Goal: Transaction & Acquisition: Purchase product/service

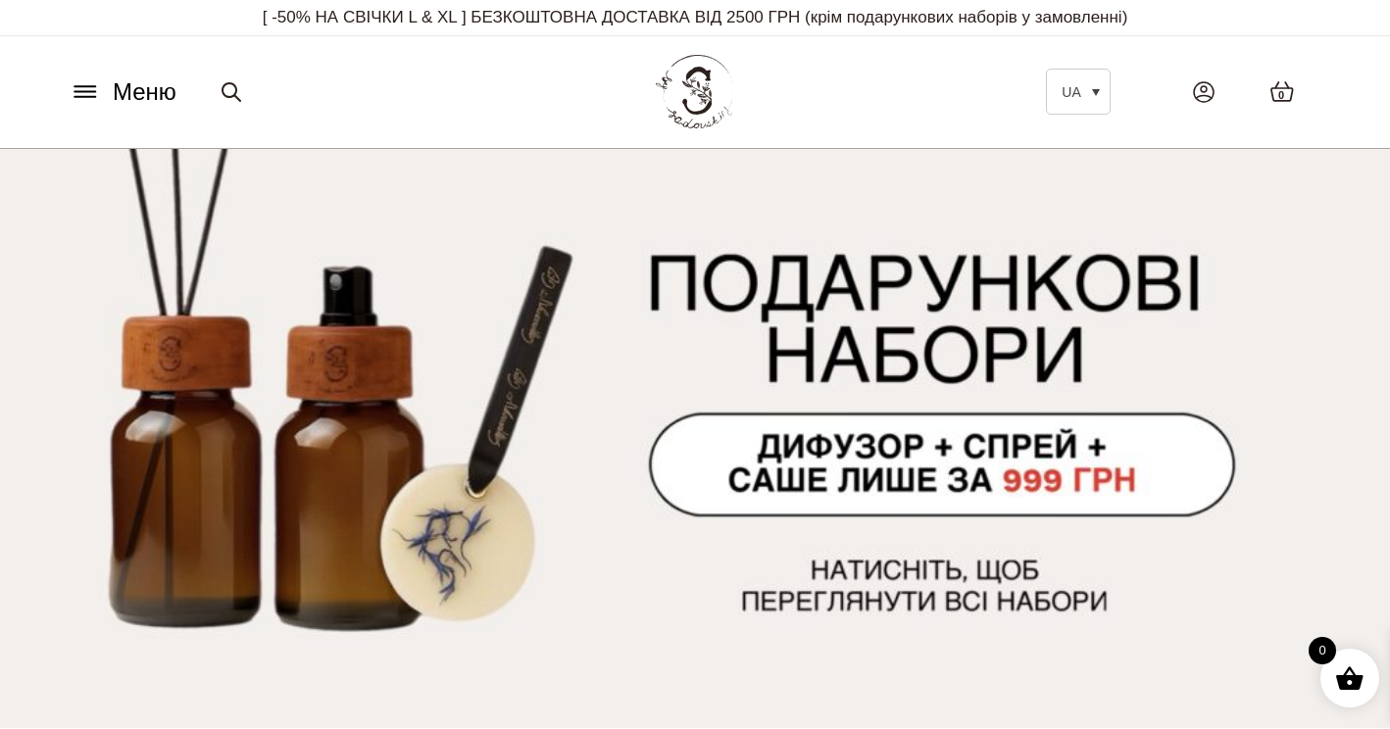
click at [142, 83] on span "Меню" at bounding box center [145, 91] width 64 height 35
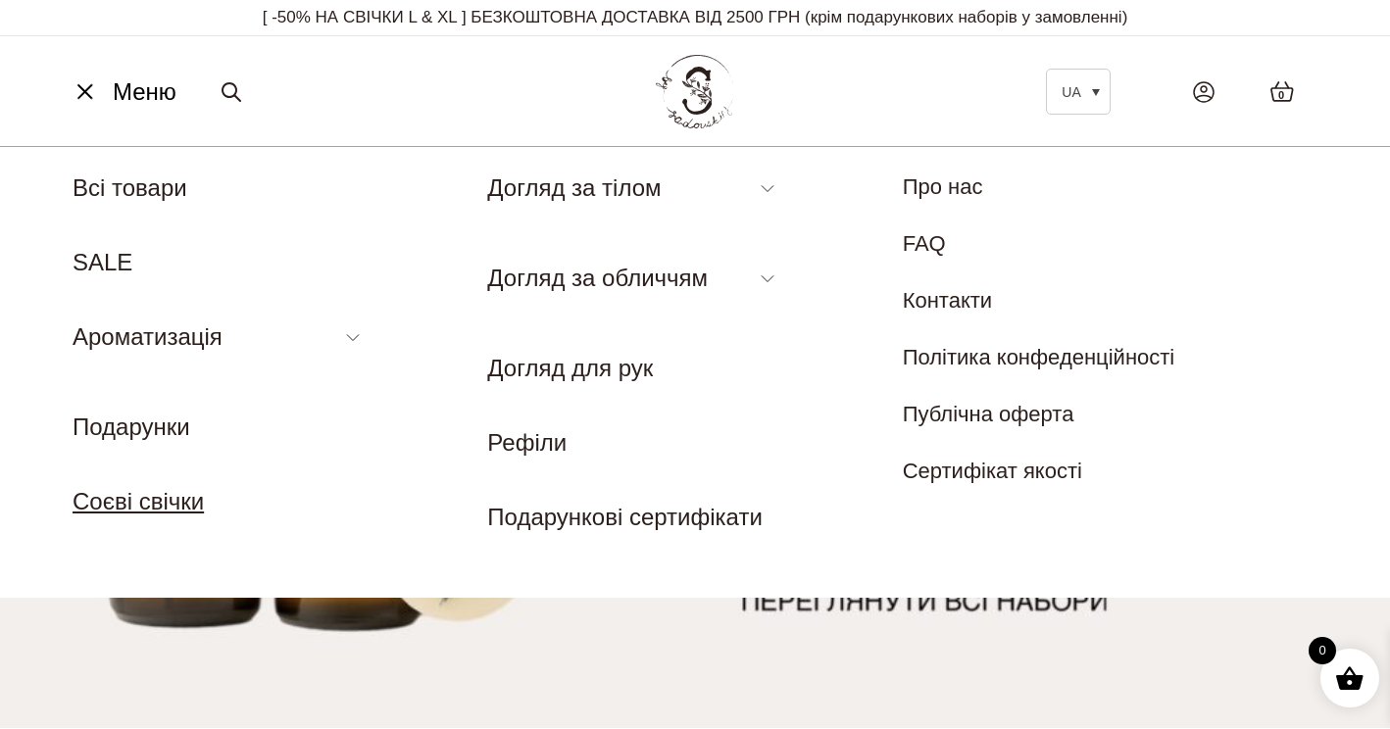
click at [183, 492] on link "Соєві свічки" at bounding box center [138, 501] width 131 height 26
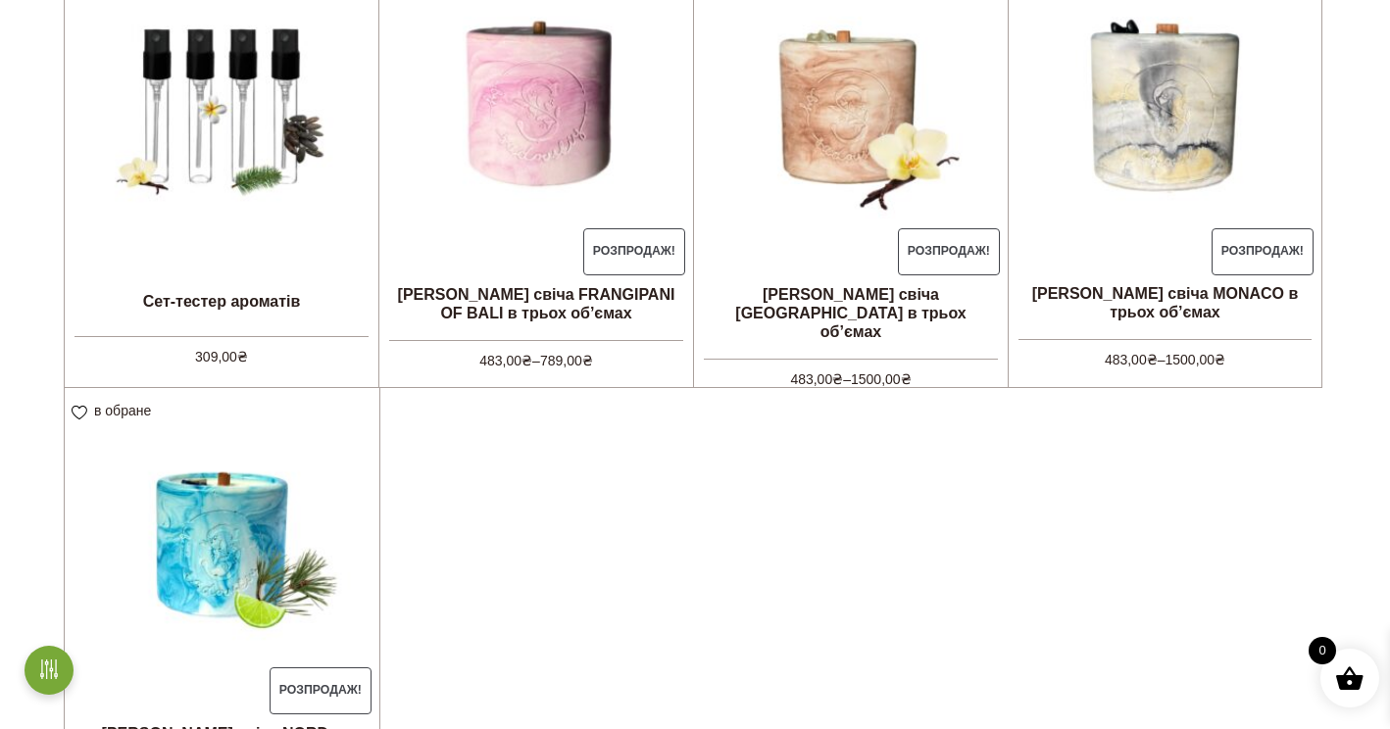
scroll to position [622, 0]
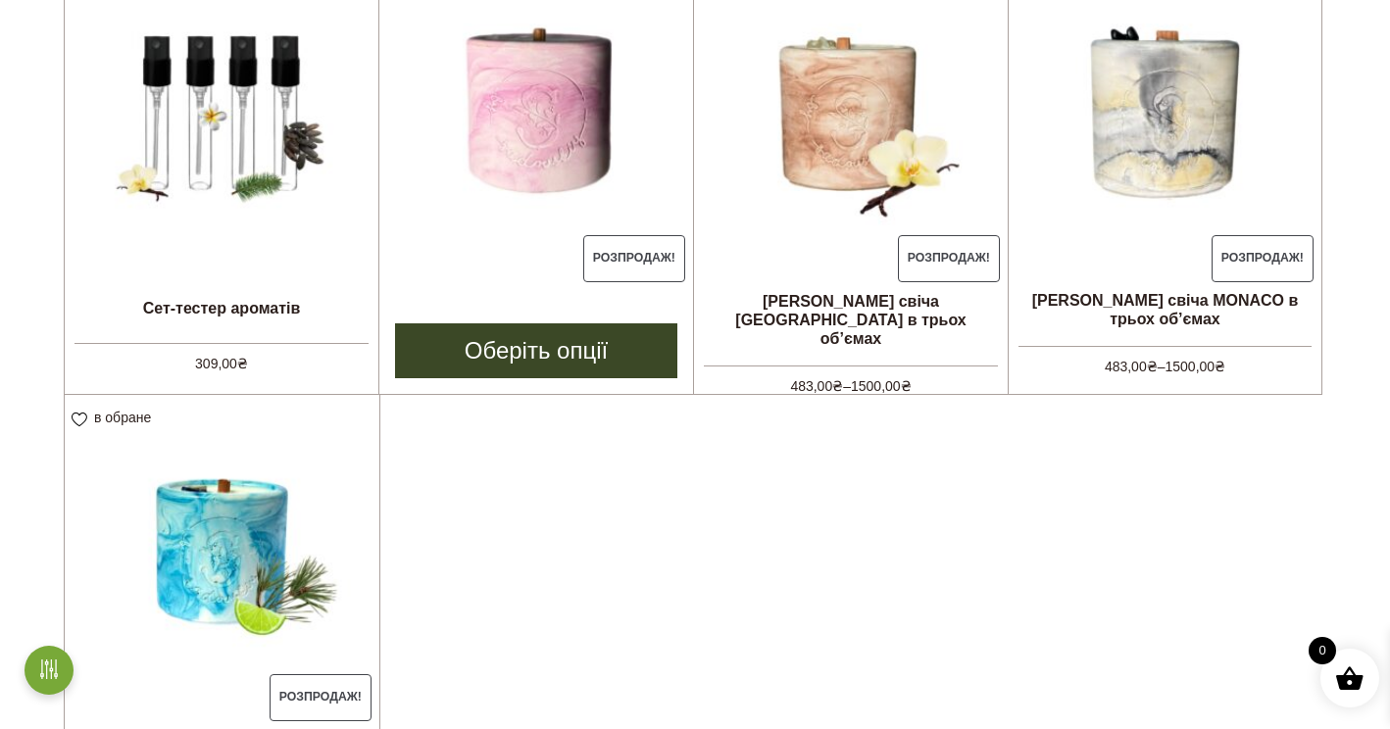
click at [492, 259] on img at bounding box center [536, 114] width 314 height 314
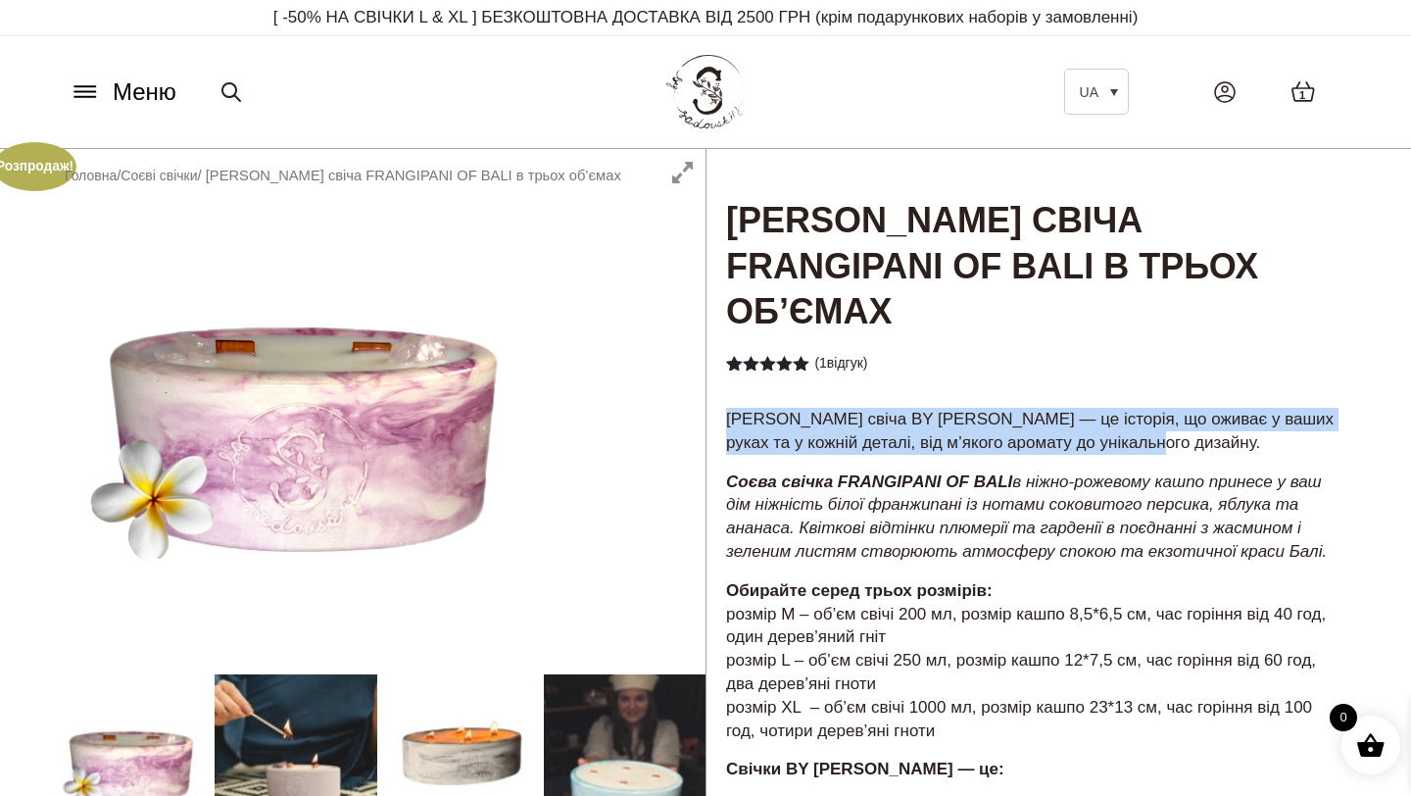
drag, startPoint x: 723, startPoint y: 363, endPoint x: 1220, endPoint y: 396, distance: 498.1
click at [1220, 406] on div "Соєва свіча BY SADOVSKIY — це історія, що оживає у ваших руках та у кожній дета…" at bounding box center [1035, 789] width 656 height 766
copy p "Соєва свіча BY SADOVSKIY — це історія, що оживає у ваших руках та у кожній дета…"
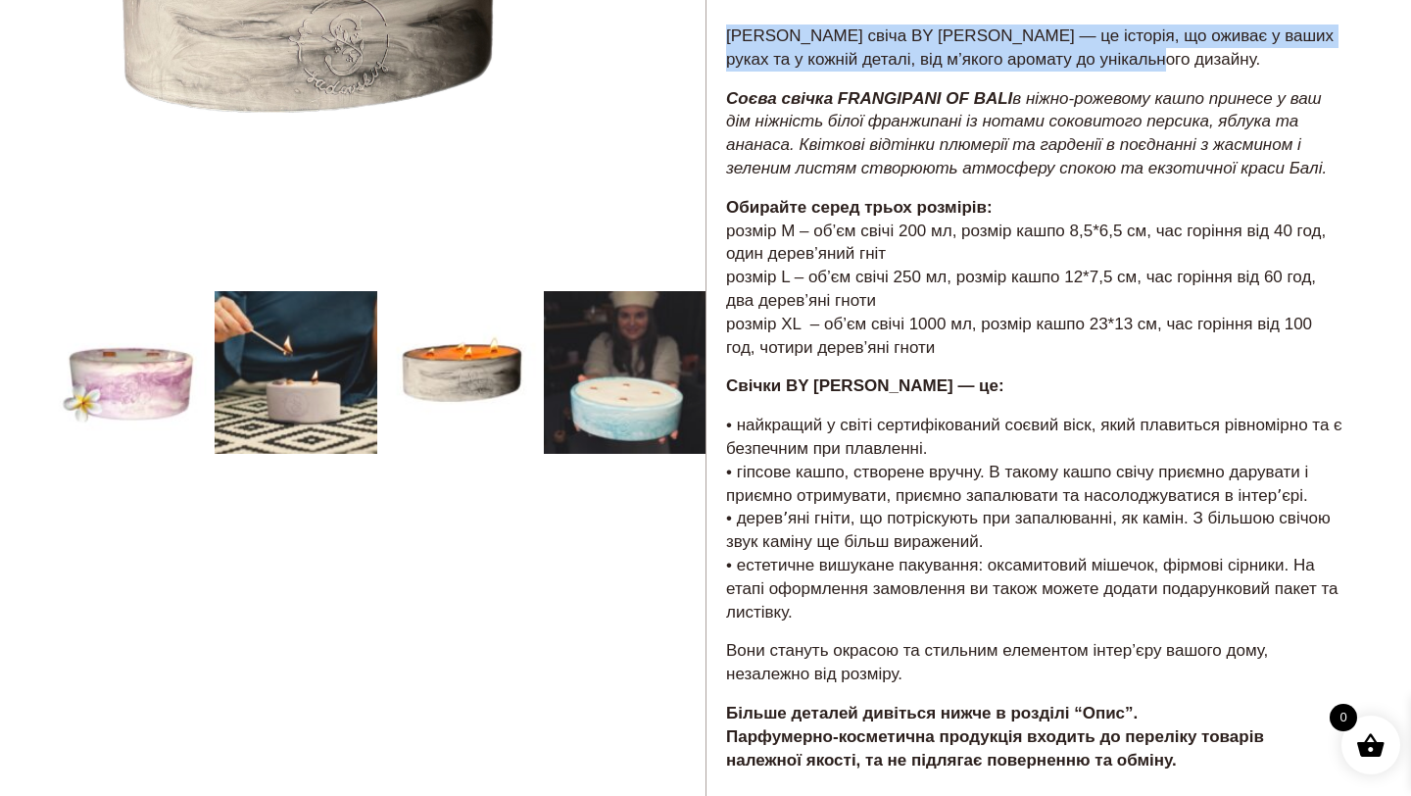
scroll to position [431, 0]
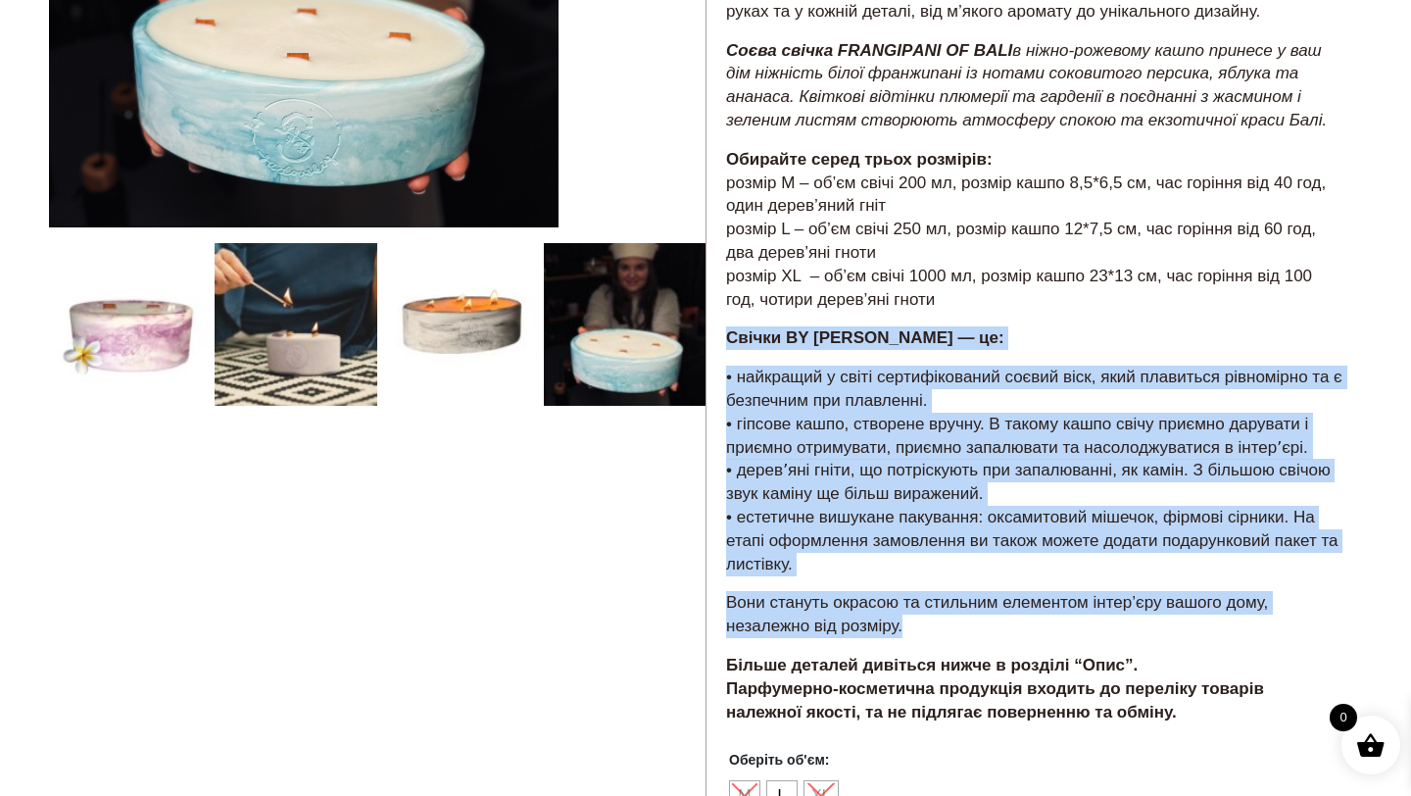
drag, startPoint x: 729, startPoint y: 291, endPoint x: 924, endPoint y: 614, distance: 376.9
click at [925, 615] on div "Соєва свіча BY SADOVSKIY — це історія, що оживає у ваших руках та у кожній дета…" at bounding box center [1035, 358] width 656 height 766
copy div "Свічки BY SADOVSKIY — це: • найкращий у світі сертифікований соєвий віск, який …"
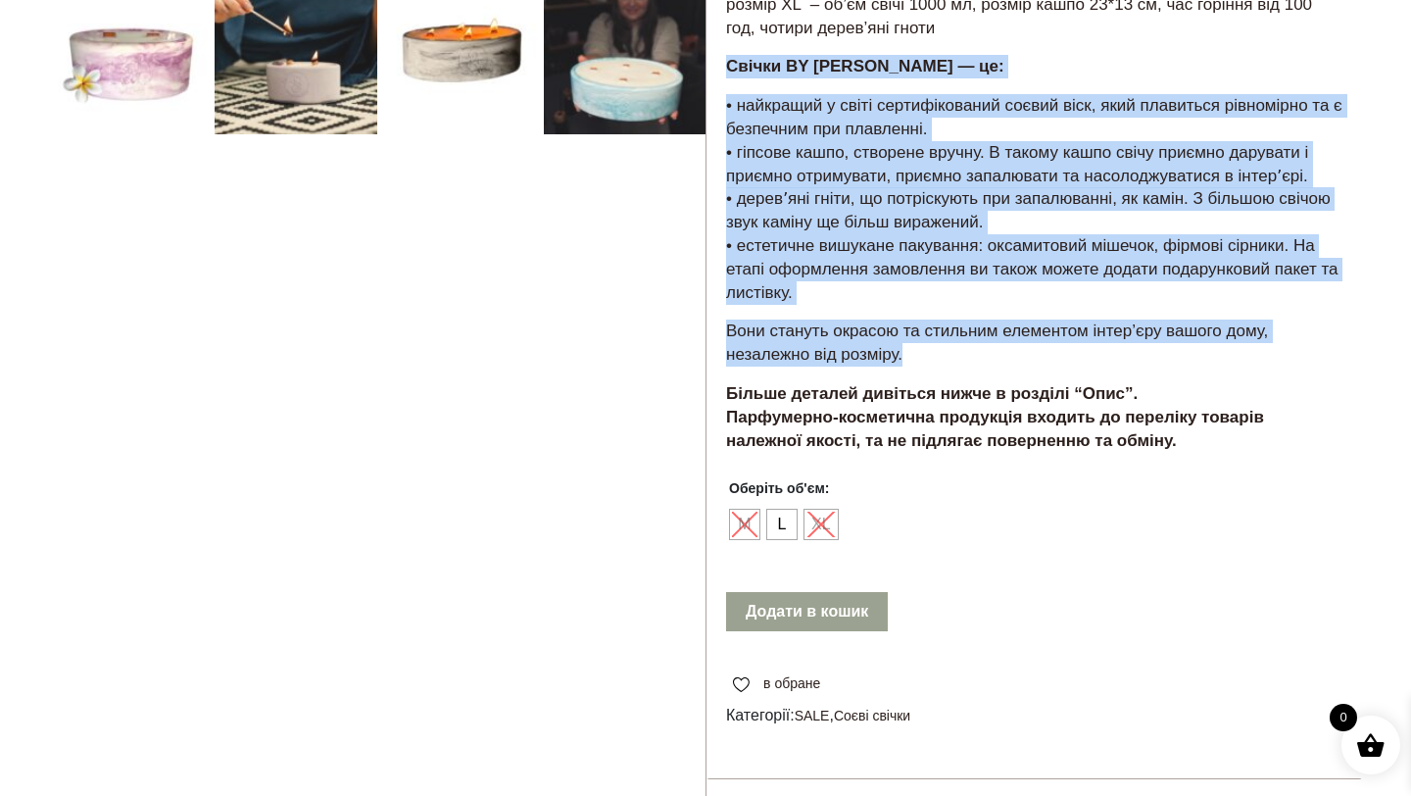
scroll to position [747, 0]
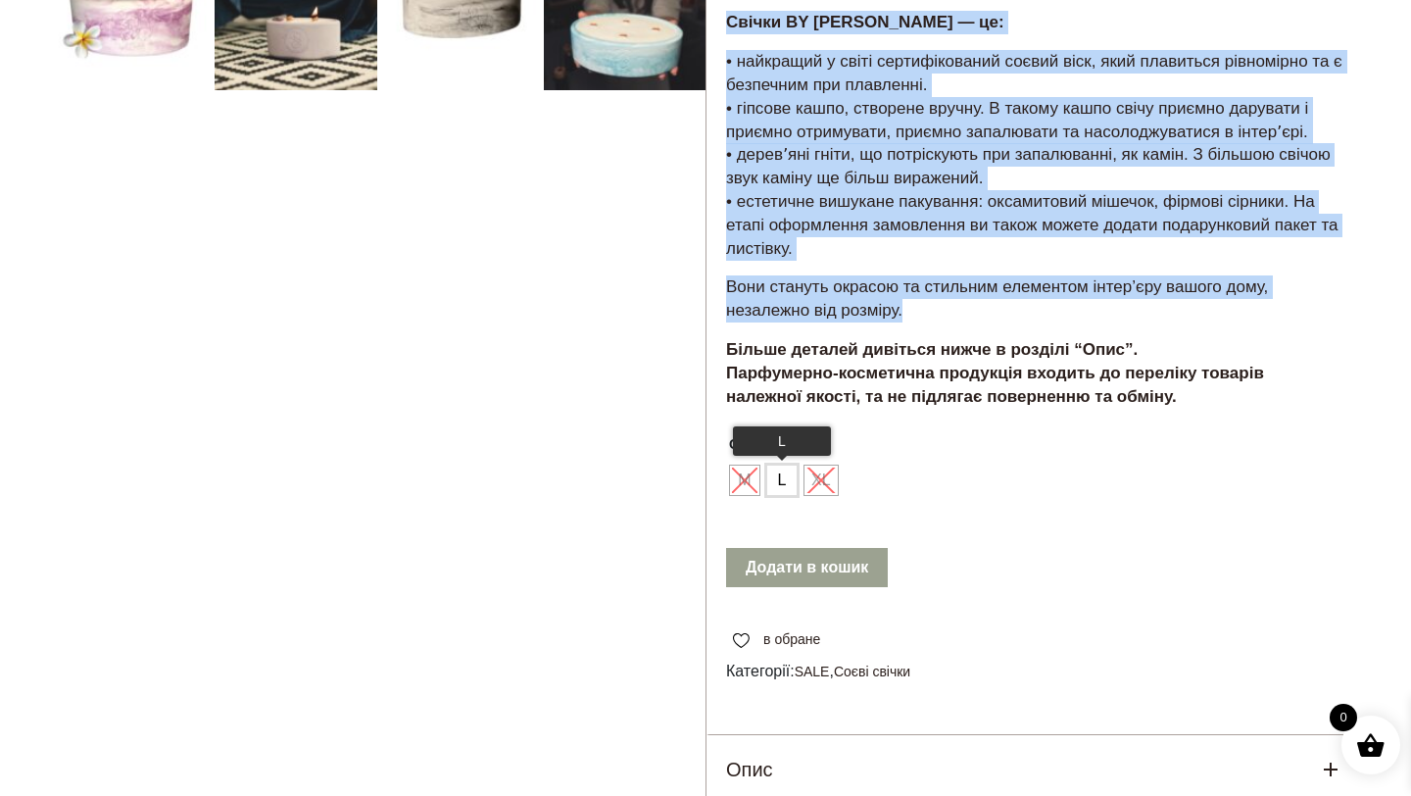
click at [782, 465] on span "L" at bounding box center [781, 480] width 25 height 31
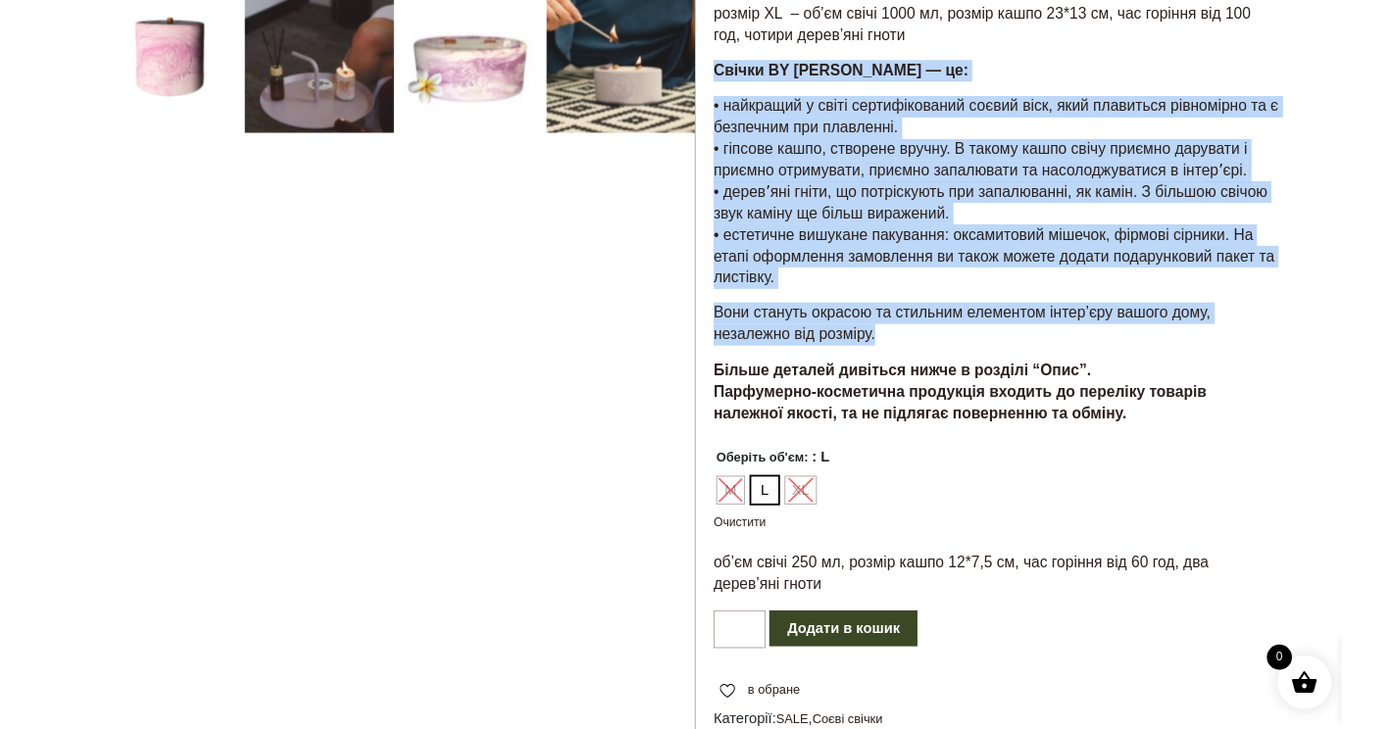
scroll to position [700, 0]
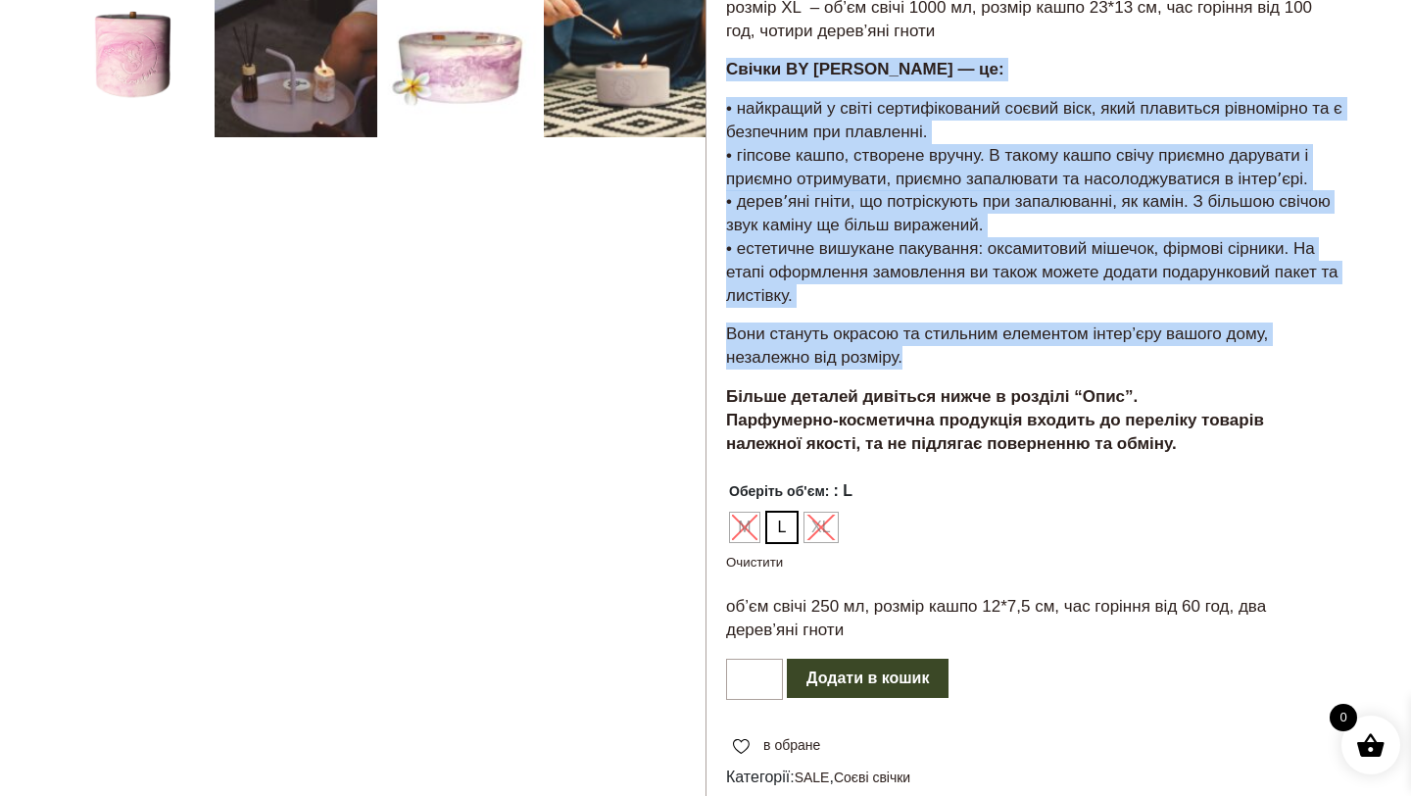
click at [852, 659] on button "Додати в кошик" at bounding box center [868, 678] width 162 height 39
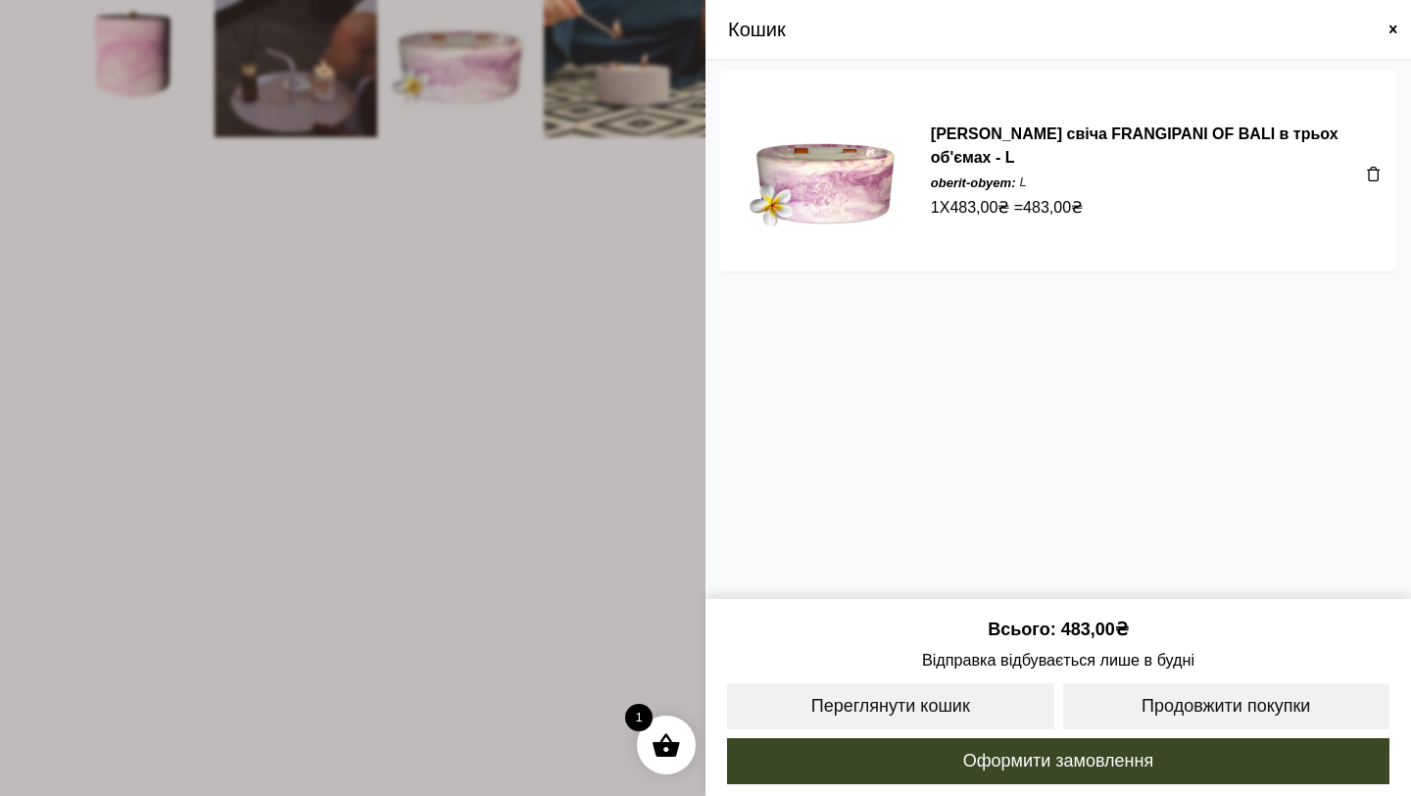
click at [367, 395] on span at bounding box center [705, 398] width 1411 height 796
